Goal: Transaction & Acquisition: Book appointment/travel/reservation

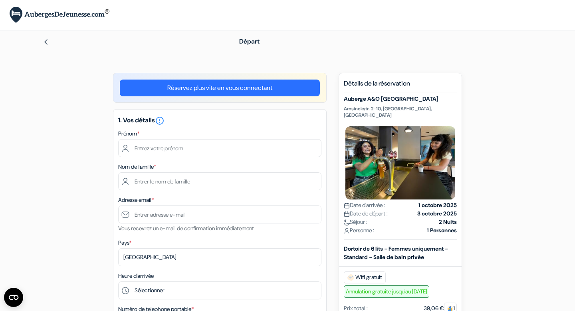
type input "[PERSON_NAME]"
type input "SELVA"
type input "[EMAIL_ADDRESS][DOMAIN_NAME]"
select select
type input "6 11 88 86 00"
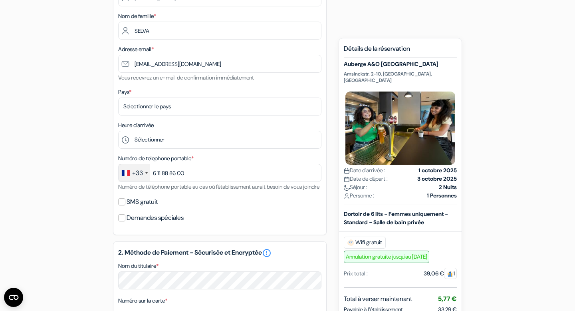
scroll to position [125, 0]
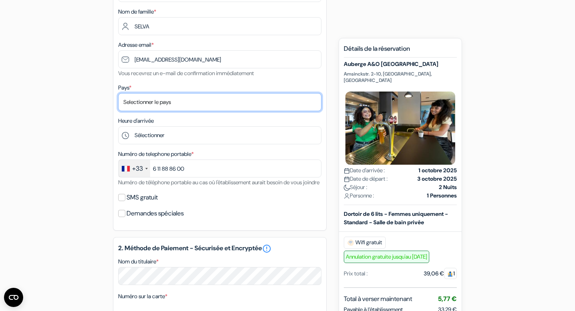
click at [165, 101] on select "Selectionner le pays Abkhazie [GEOGRAPHIC_DATA] [GEOGRAPHIC_DATA] Du [GEOGRAPHI…" at bounding box center [219, 102] width 203 height 18
select select "67"
click at [118, 94] on select "Selectionner le pays Abkhazie [GEOGRAPHIC_DATA] [GEOGRAPHIC_DATA] Du [GEOGRAPHI…" at bounding box center [219, 102] width 203 height 18
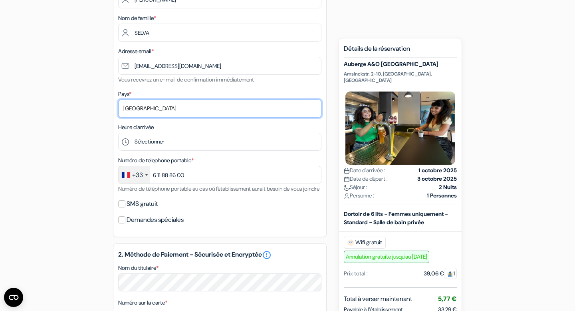
scroll to position [118, 0]
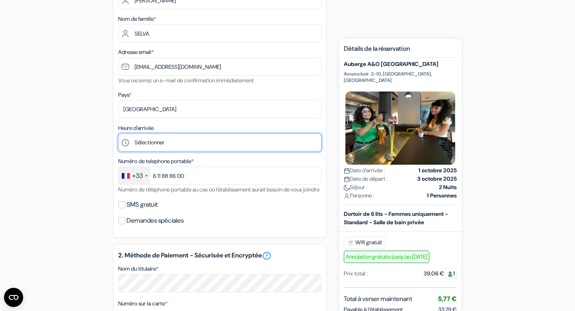
click at [149, 143] on select "Sélectionner 1:00 2:00 3:00 4:00 5:00 6:00 7:00 8:00 9:00 10:00 11:00 12:00 13:…" at bounding box center [219, 142] width 203 height 18
select select "16"
click at [118, 134] on select "Sélectionner 1:00 2:00 3:00 4:00 5:00 6:00 7:00 8:00 9:00 10:00 11:00 12:00 13:…" at bounding box center [219, 142] width 203 height 18
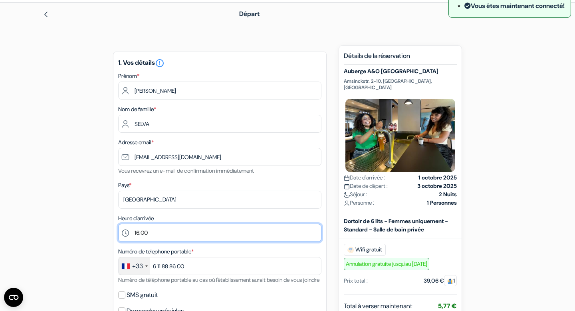
scroll to position [0, 0]
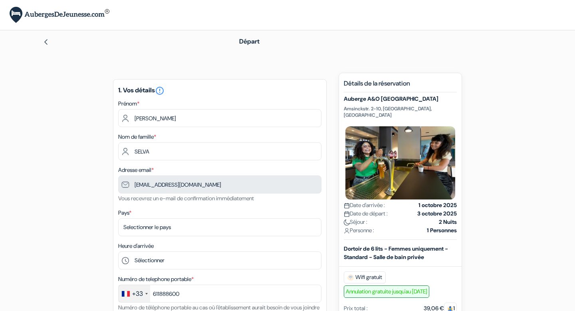
type input "6 11 88 86 00"
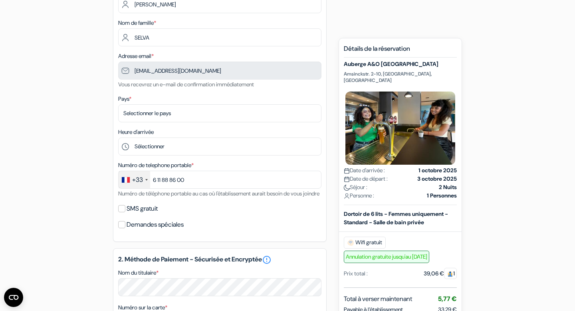
scroll to position [118, 0]
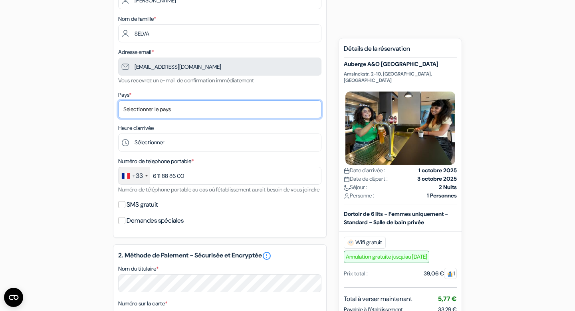
click at [182, 113] on select "Selectionner le pays Abkhazie [GEOGRAPHIC_DATA] [GEOGRAPHIC_DATA] Du [GEOGRAPHI…" at bounding box center [219, 109] width 203 height 18
select select "67"
click at [118, 101] on select "Selectionner le pays Abkhazie [GEOGRAPHIC_DATA] [GEOGRAPHIC_DATA] Du [GEOGRAPHI…" at bounding box center [219, 109] width 203 height 18
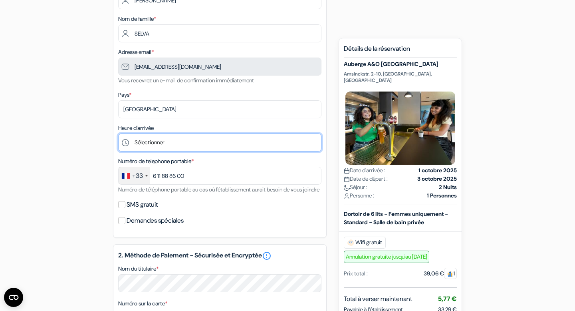
click at [179, 143] on select "Sélectionner 1:00 2:00 3:00 4:00 5:00 6:00 7:00 8:00 9:00 10:00 11:00 12:00 13:…" at bounding box center [219, 142] width 203 height 18
select select "16"
click at [118, 134] on select "Sélectionner 1:00 2:00 3:00 4:00 5:00 6:00 7:00 8:00 9:00 10:00 11:00 12:00 13:…" at bounding box center [219, 142] width 203 height 18
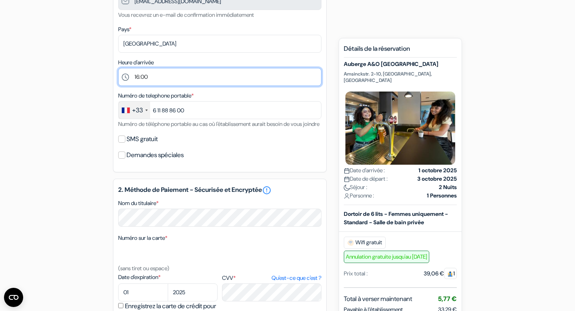
scroll to position [193, 0]
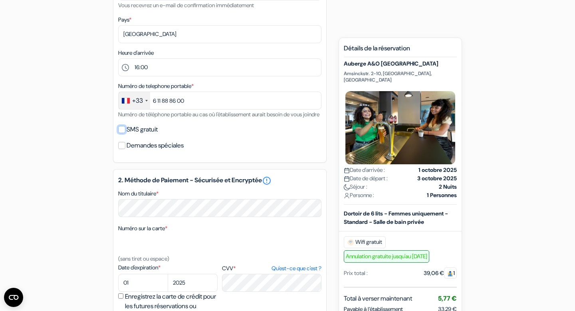
click at [120, 133] on input "SMS gratuit" at bounding box center [121, 129] width 7 height 7
checkbox input "true"
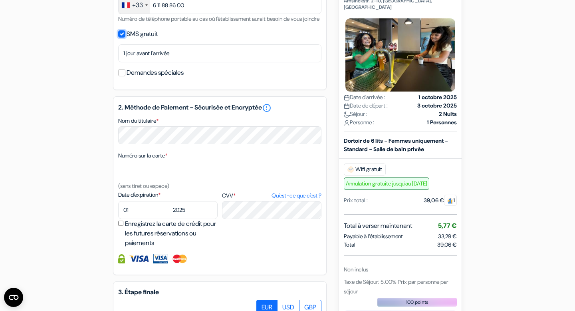
scroll to position [292, 0]
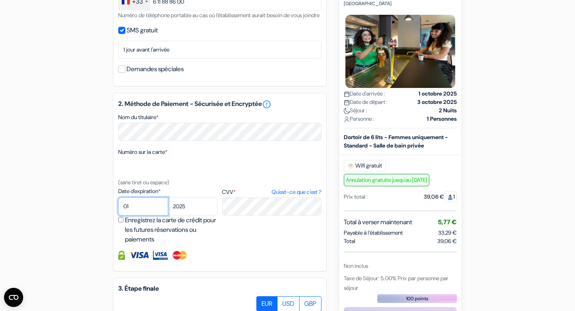
click at [139, 215] on select "01 02 03 04 05 06 07 08 09 10 11 12" at bounding box center [143, 206] width 50 height 18
select select "02"
click at [118, 209] on select "01 02 03 04 05 06 07 08 09 10 11 12" at bounding box center [143, 206] width 50 height 18
click at [188, 215] on select "2025 2026 2027 2028 2029 2030 2031 2032 2033 2034 2035 2036 2037 2038 2039 2040…" at bounding box center [193, 206] width 50 height 18
select select "2027"
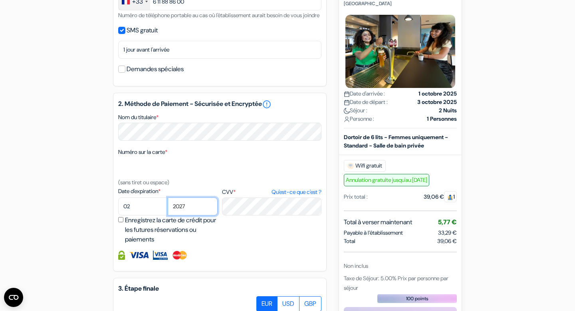
click at [168, 209] on select "2025 2026 2027 2028 2029 2030 2031 2032 2033 2034 2035 2036 2037 2038 2039 2040…" at bounding box center [193, 206] width 50 height 18
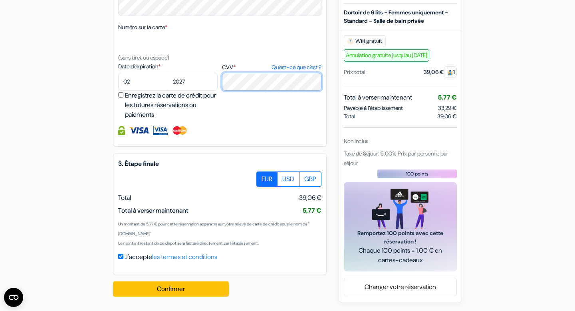
scroll to position [428, 0]
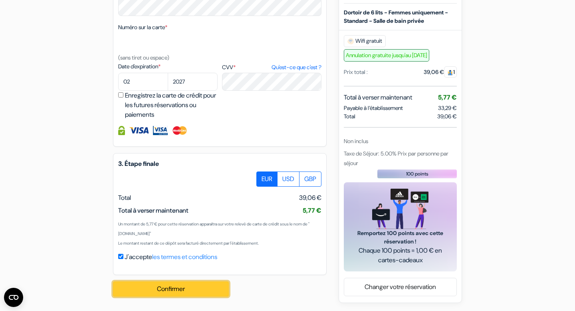
click at [173, 288] on button "Confirmer Loading..." at bounding box center [171, 288] width 116 height 15
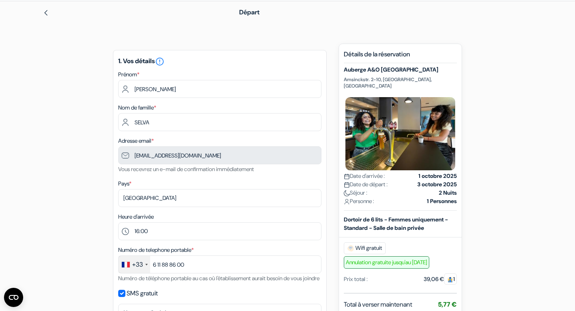
scroll to position [0, 0]
